Goal: Navigation & Orientation: Find specific page/section

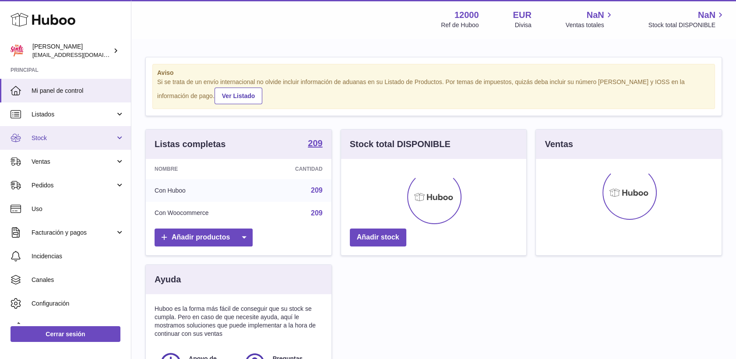
click at [38, 139] on span "Stock" at bounding box center [74, 138] width 84 height 8
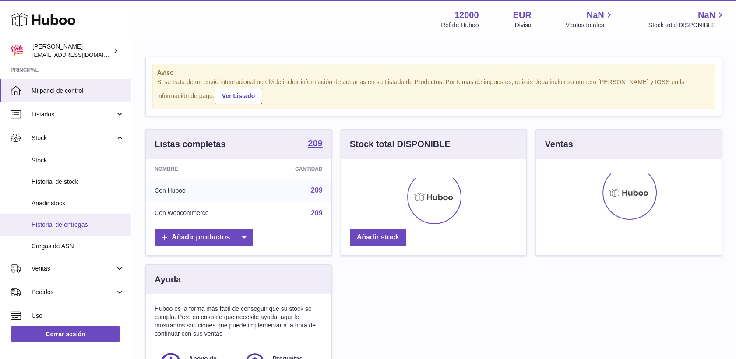
click at [48, 222] on span "Historial de entregas" at bounding box center [78, 225] width 93 height 8
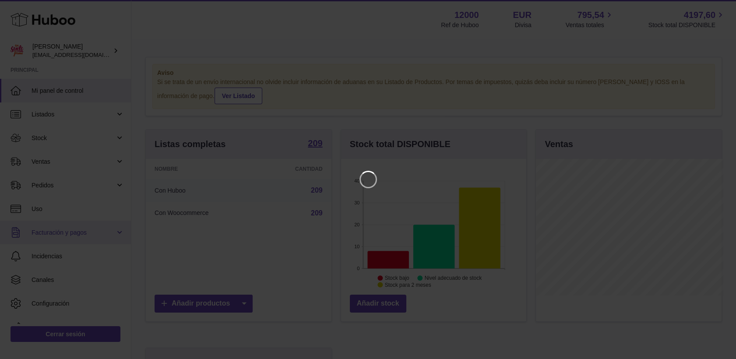
scroll to position [137, 188]
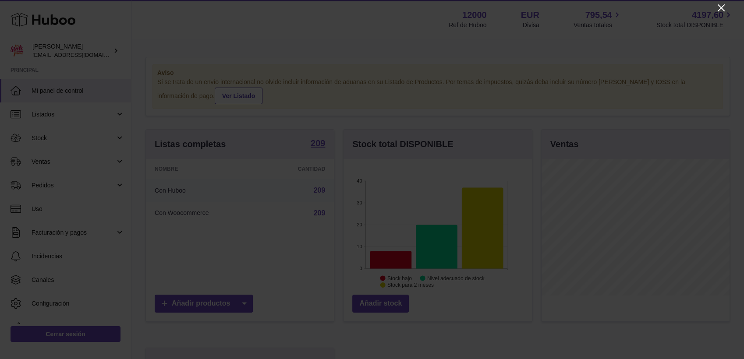
click at [724, 8] on icon "Close" at bounding box center [721, 8] width 11 height 11
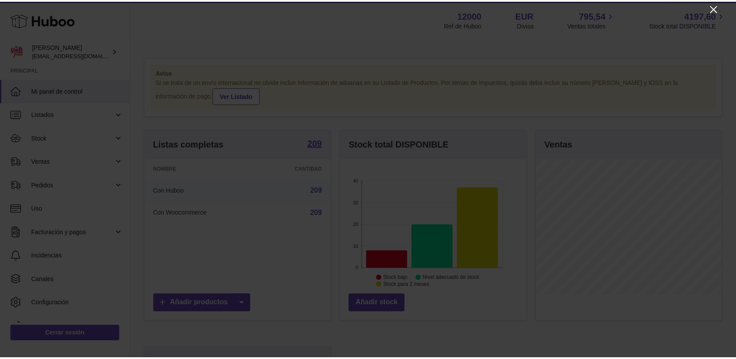
scroll to position [437778, 437729]
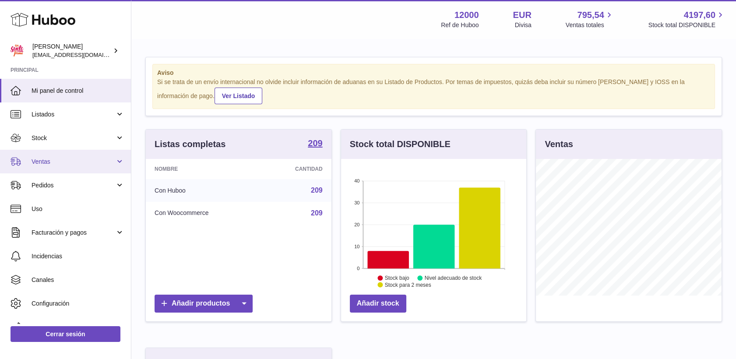
click at [41, 159] on span "Ventas" at bounding box center [74, 162] width 84 height 8
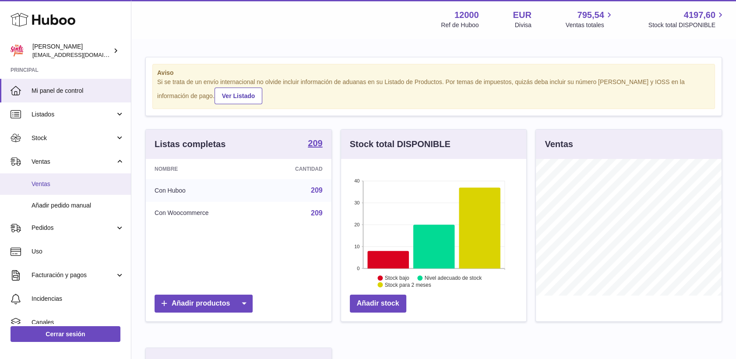
click at [43, 183] on span "Ventas" at bounding box center [78, 184] width 93 height 8
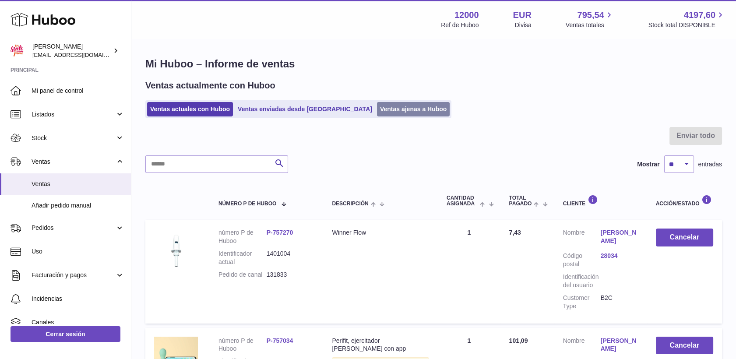
click at [377, 107] on link "Ventas ajenas a Huboo" at bounding box center [413, 109] width 73 height 14
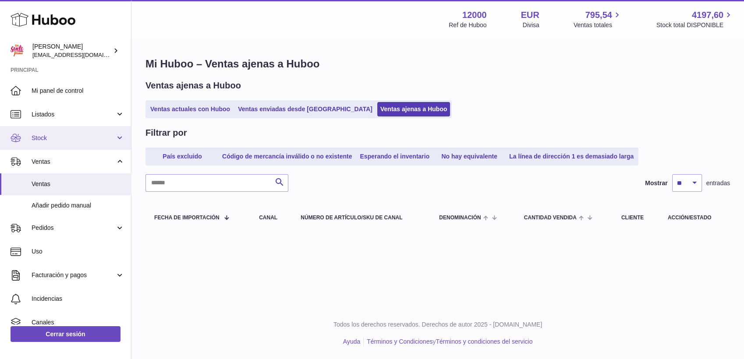
click at [42, 132] on link "Stock" at bounding box center [65, 138] width 131 height 24
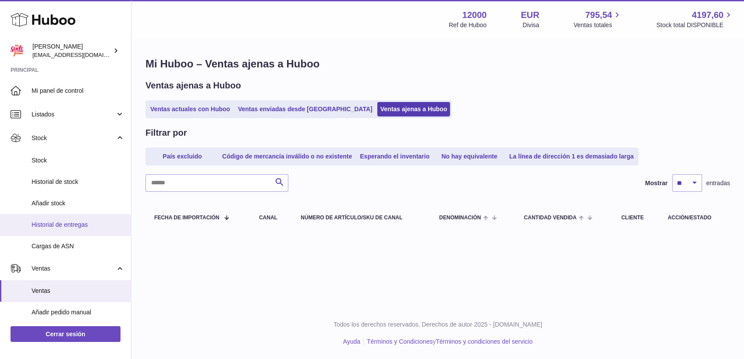
click at [51, 220] on link "Historial de entregas" at bounding box center [65, 224] width 131 height 21
